Goal: Information Seeking & Learning: Learn about a topic

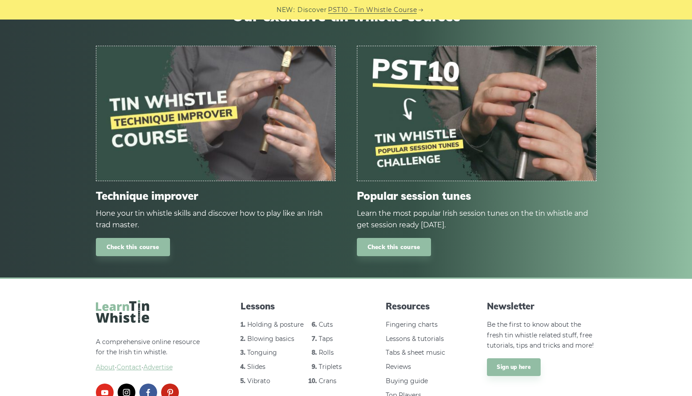
scroll to position [3203, 0]
click at [394, 138] on img at bounding box center [476, 113] width 239 height 134
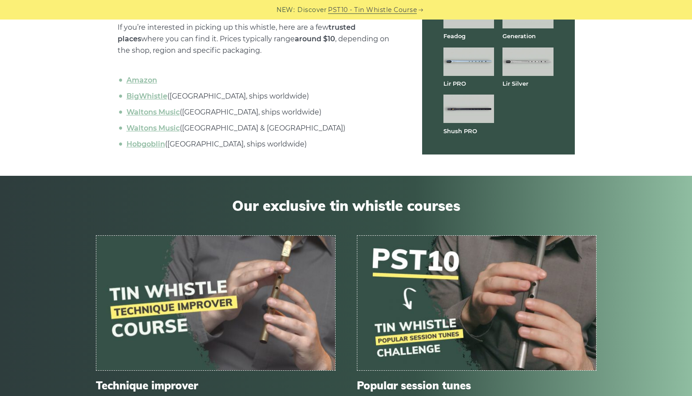
scroll to position [2951, 0]
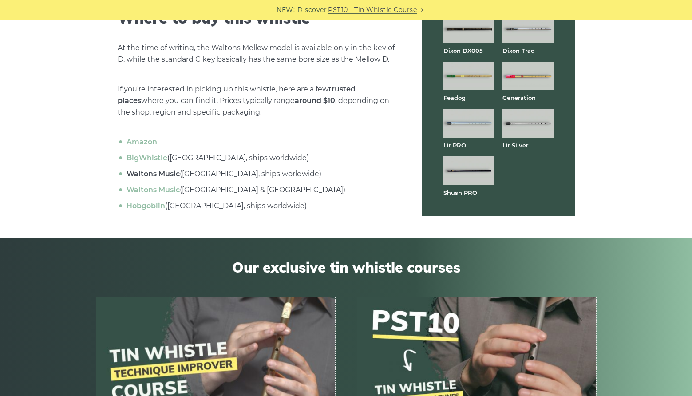
click at [162, 174] on link "Waltons Music" at bounding box center [152, 174] width 53 height 8
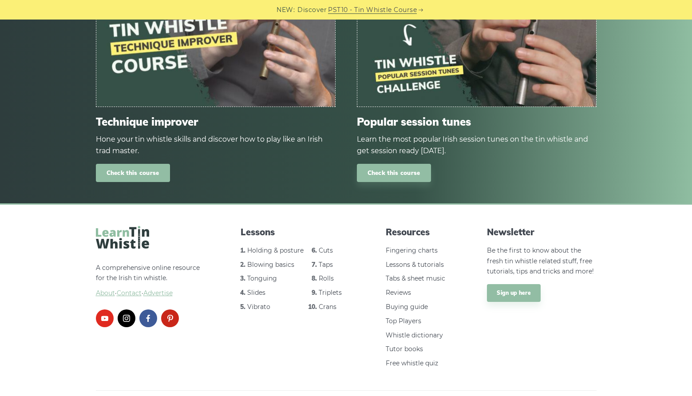
scroll to position [3276, 0]
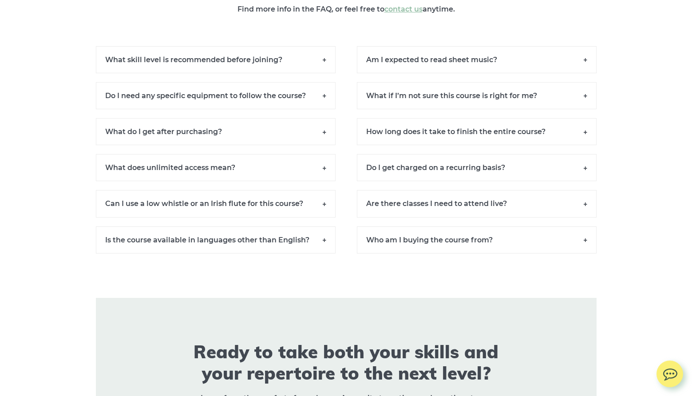
scroll to position [6095, 0]
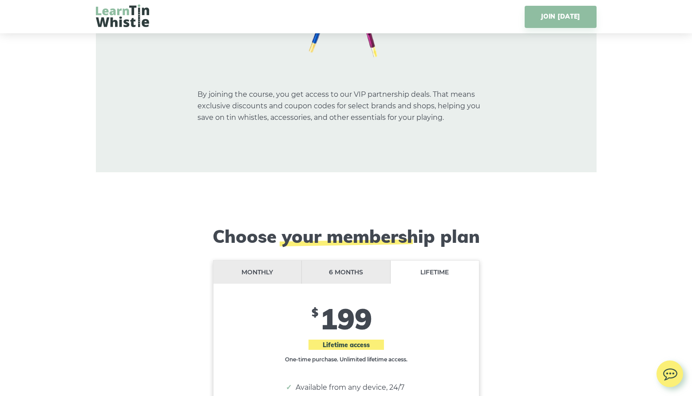
scroll to position [7137, 0]
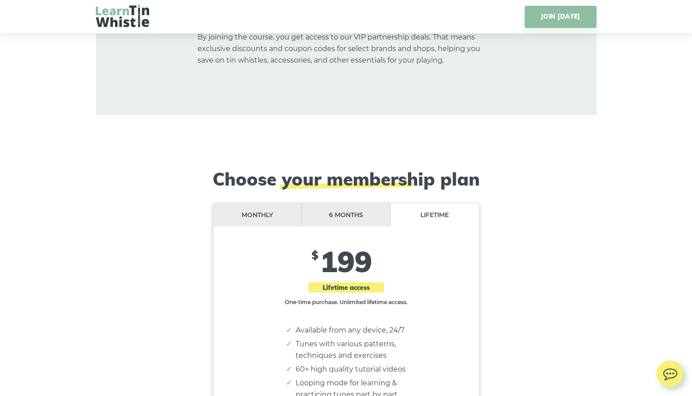
click at [352, 203] on li "6 months" at bounding box center [346, 215] width 89 height 24
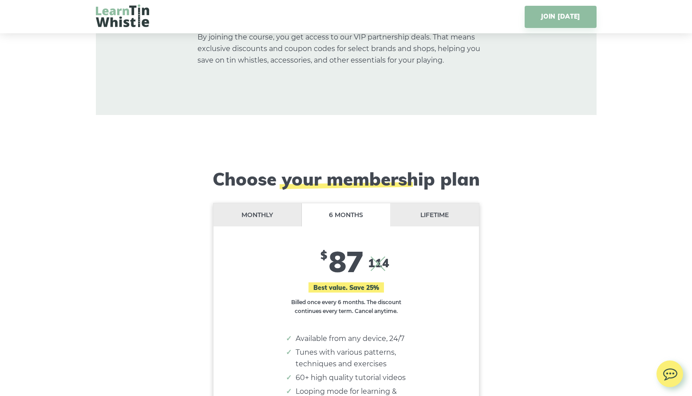
click at [268, 203] on li "Monthly" at bounding box center [257, 215] width 89 height 24
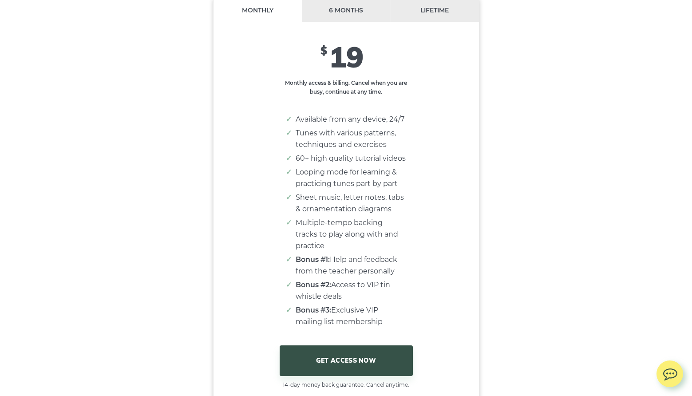
scroll to position [7383, 0]
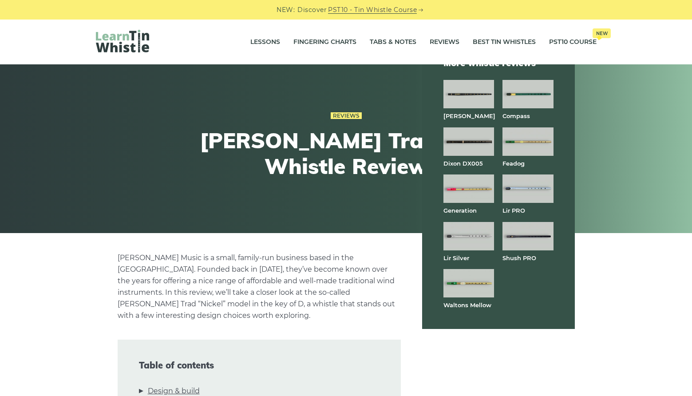
scroll to position [2265, 0]
